Goal: Check status

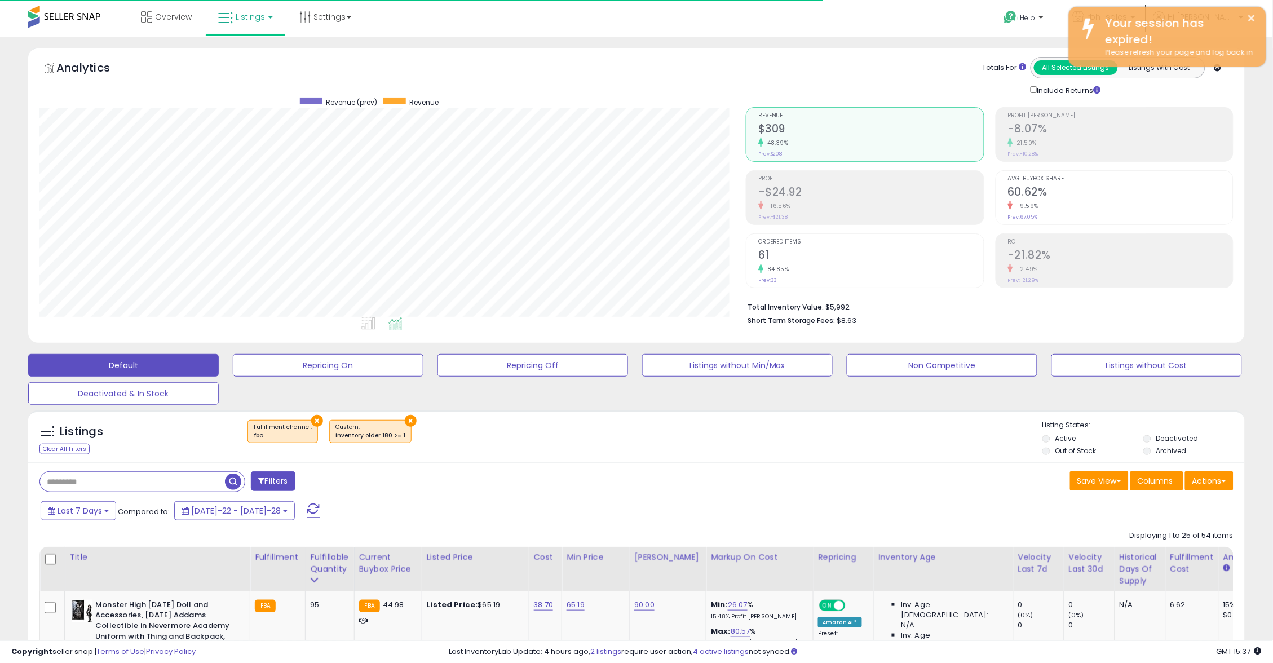
scroll to position [231, 707]
click at [63, 447] on div "Clear All Filters" at bounding box center [64, 449] width 50 height 11
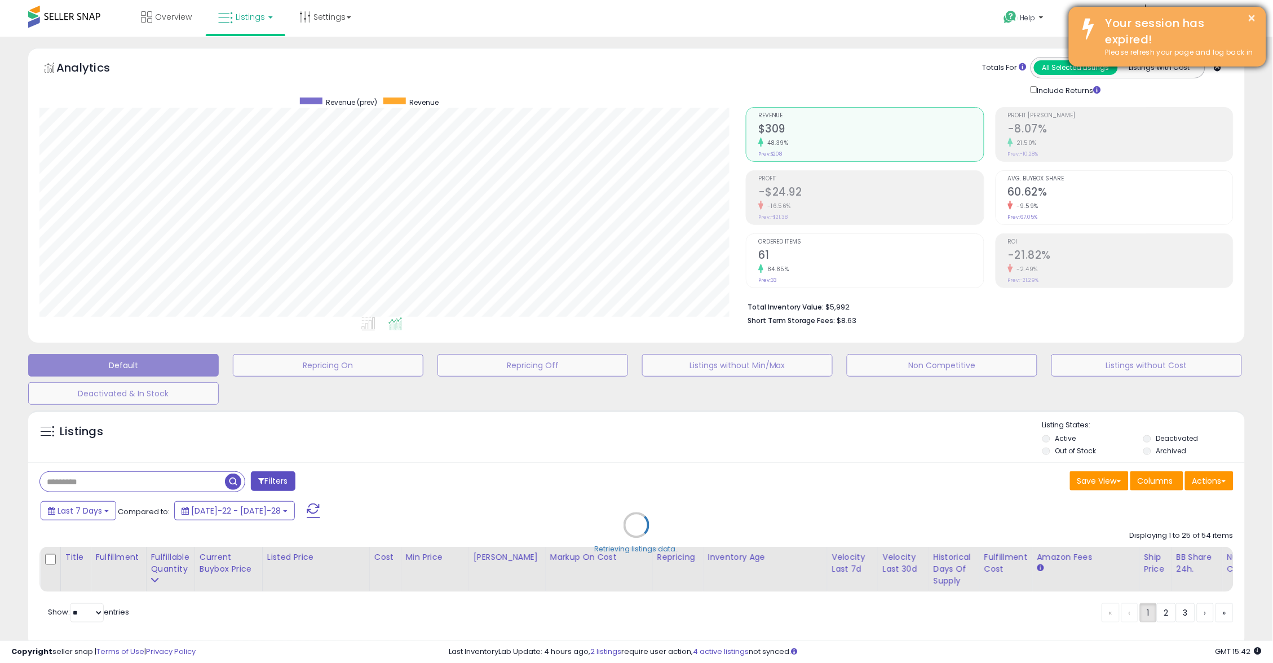
click at [279, 479] on div "Retrieving listings data.." at bounding box center [637, 533] width 1234 height 257
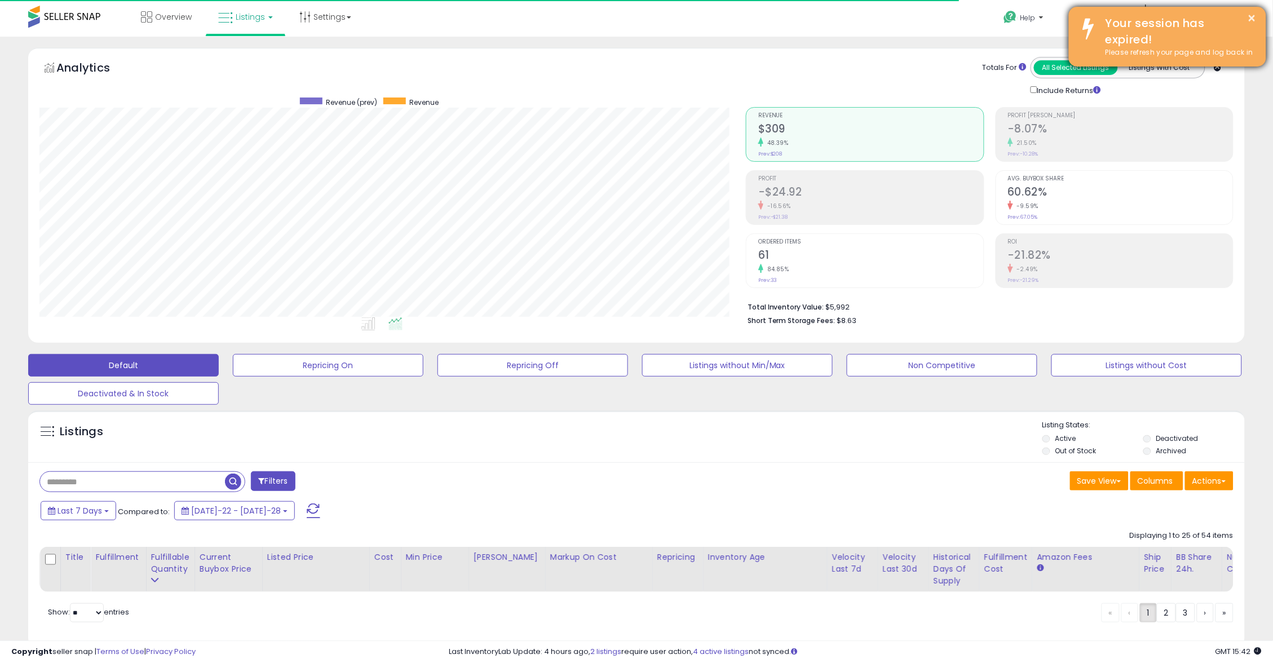
drag, startPoint x: 1211, startPoint y: 21, endPoint x: 1125, endPoint y: 23, distance: 86.3
click at [1211, 21] on div "Your session has expired!" at bounding box center [1177, 31] width 161 height 32
